Goal: Task Accomplishment & Management: Manage account settings

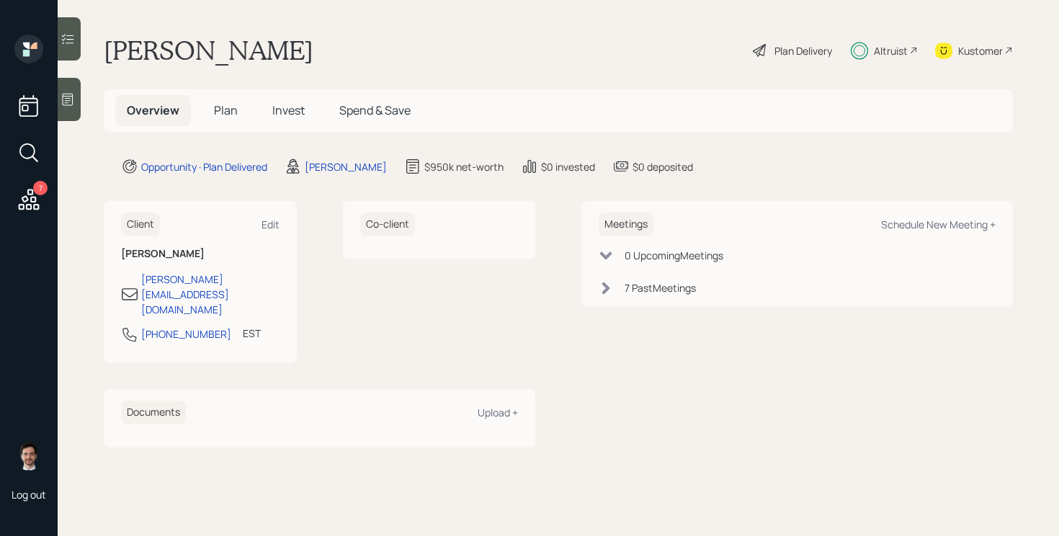
click at [225, 112] on span "Plan" at bounding box center [226, 110] width 24 height 16
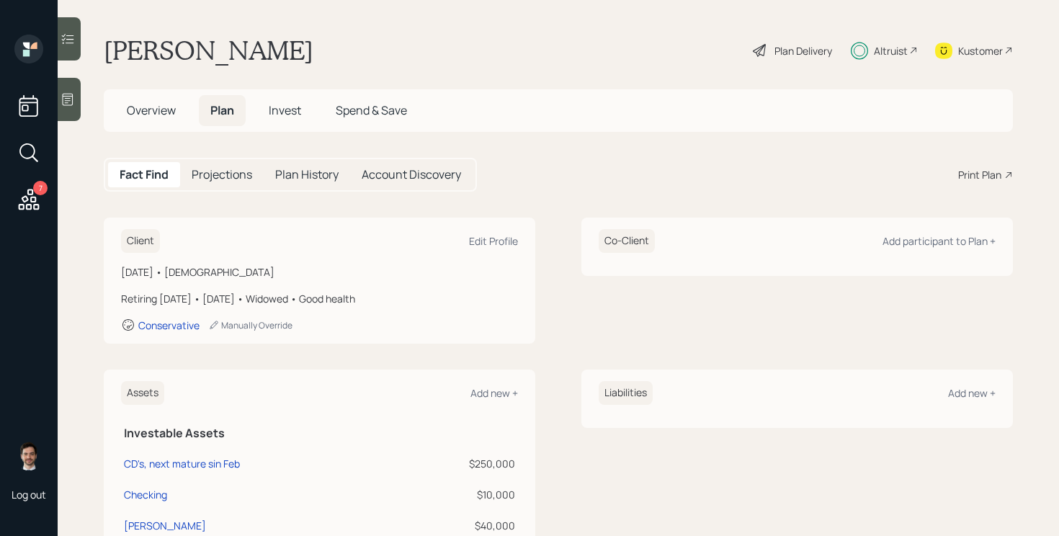
click at [786, 49] on div "Plan Delivery" at bounding box center [803, 50] width 58 height 15
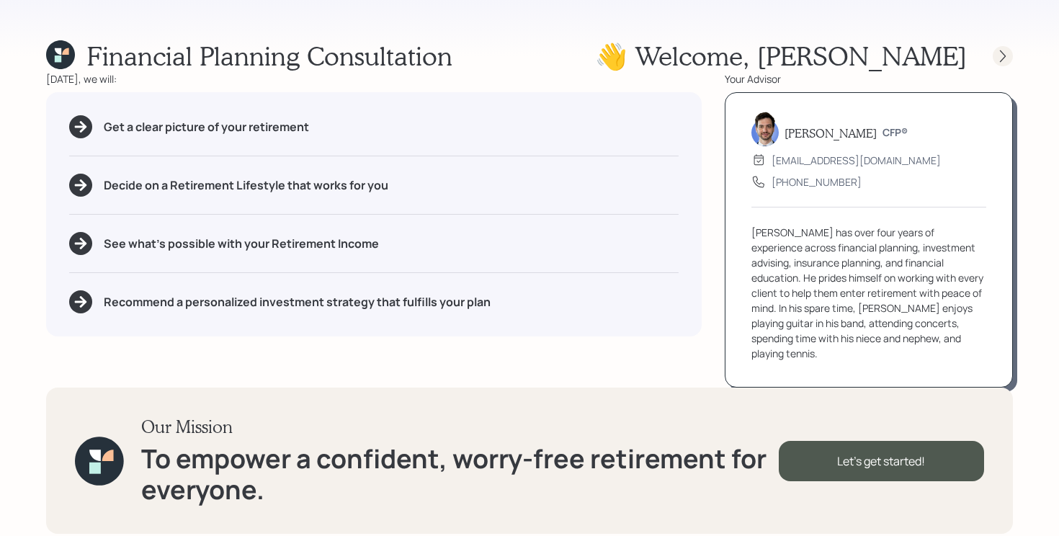
click at [1003, 66] on div "👋 Welcome , Sara" at bounding box center [804, 55] width 418 height 31
click at [1003, 61] on icon at bounding box center [1002, 56] width 14 height 14
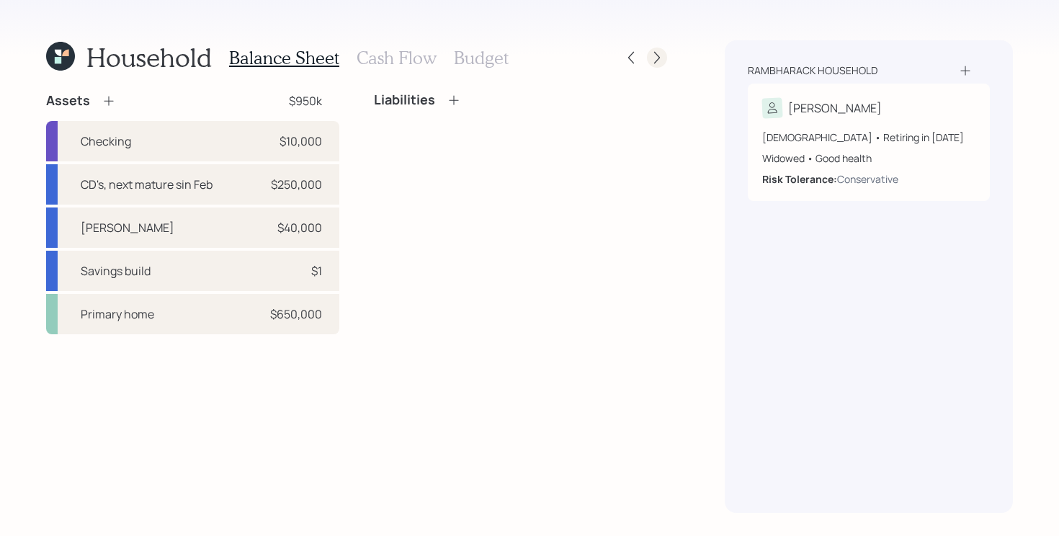
click at [659, 57] on icon at bounding box center [657, 58] width 6 height 12
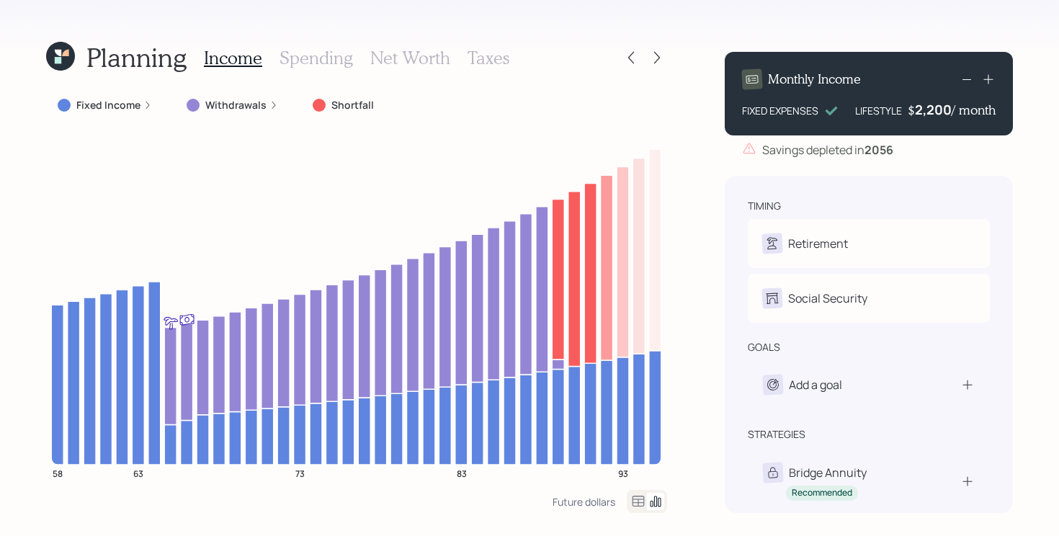
click at [659, 57] on icon at bounding box center [657, 58] width 6 height 12
